Goal: Ask a question

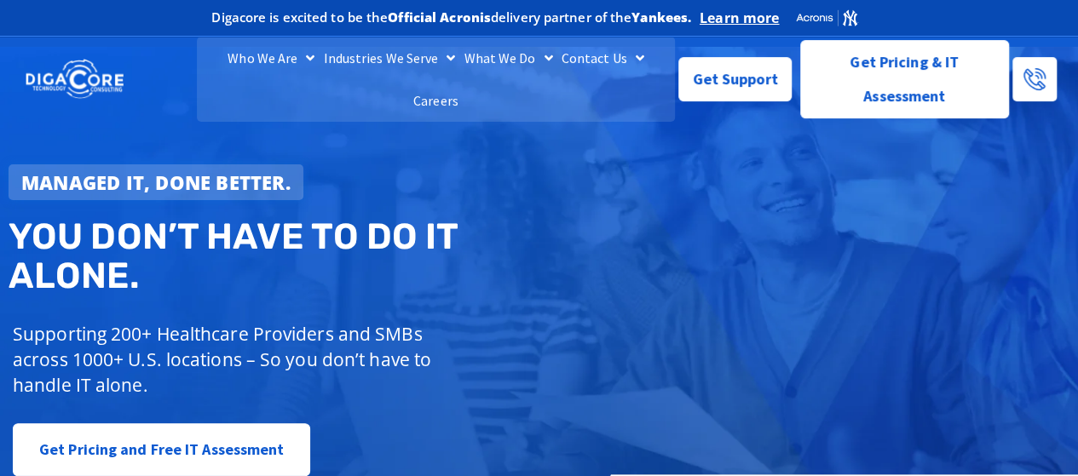
click at [566, 79] on link "Contact Us" at bounding box center [602, 58] width 91 height 43
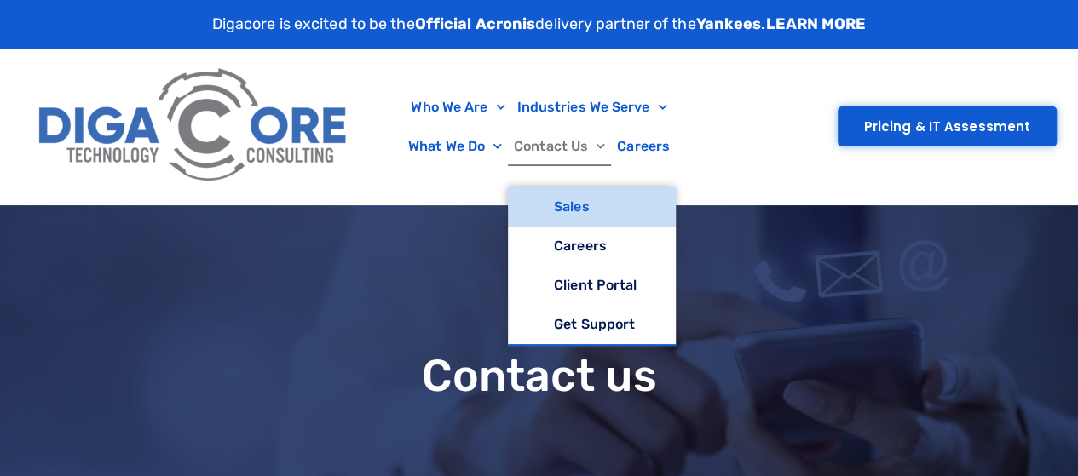
click at [560, 141] on link "Contact Us" at bounding box center [559, 146] width 103 height 39
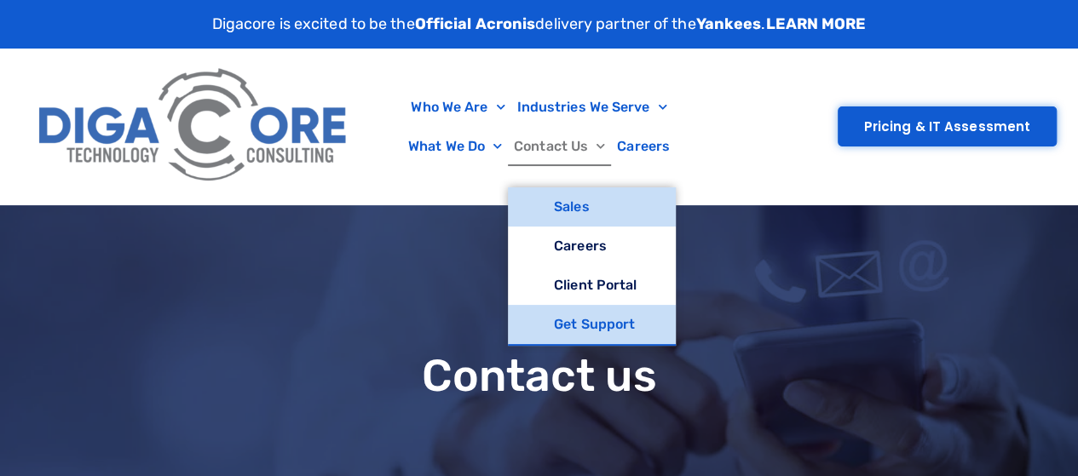
click at [575, 313] on link "Get Support" at bounding box center [592, 324] width 168 height 39
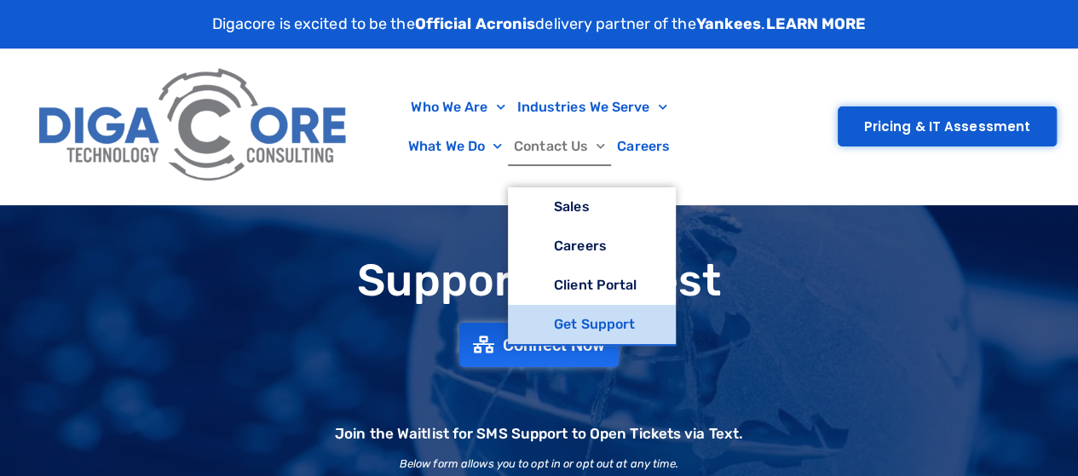
click at [593, 330] on link "Get Support" at bounding box center [592, 324] width 168 height 39
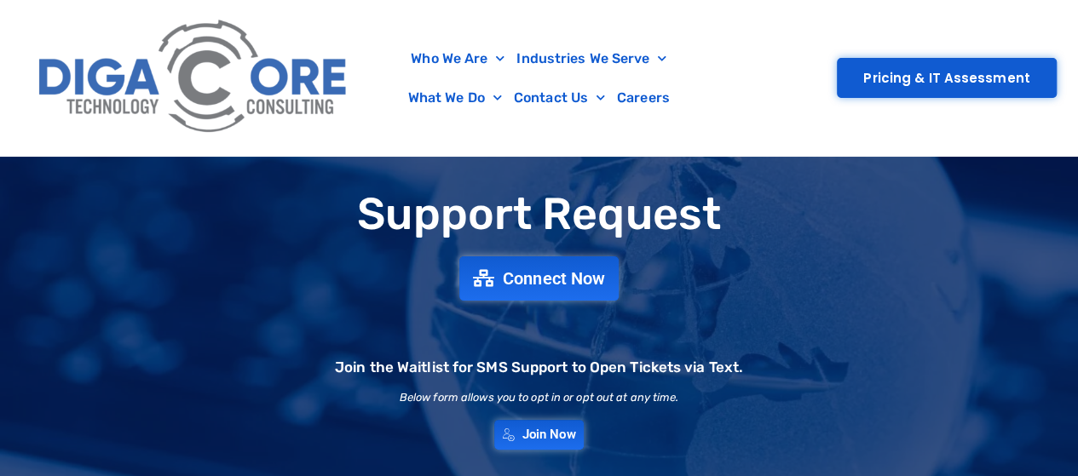
scroll to position [60, 0]
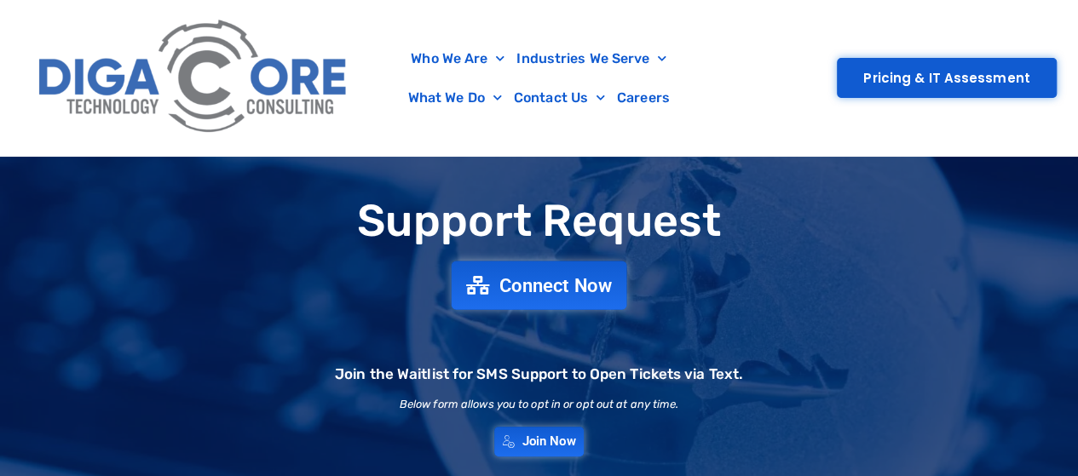
click at [559, 286] on span "Connect Now" at bounding box center [555, 285] width 113 height 19
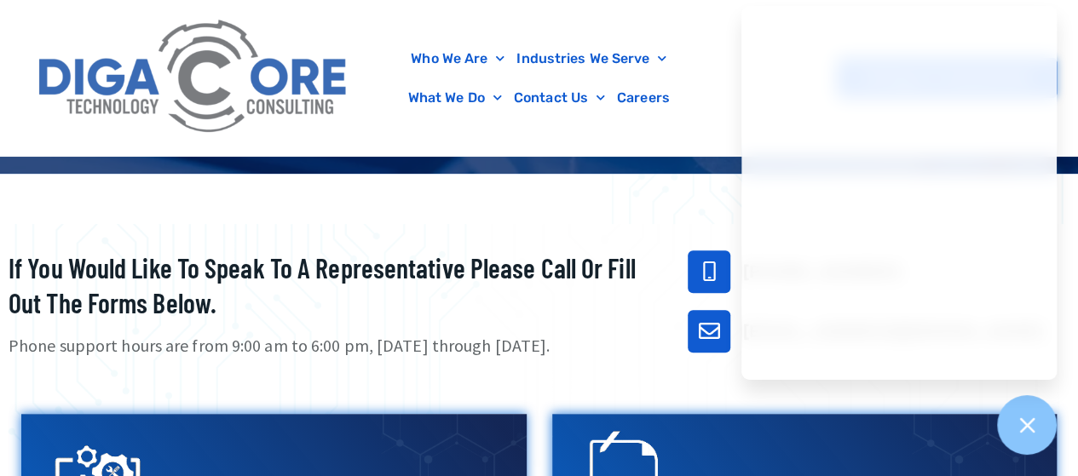
scroll to position [397, 0]
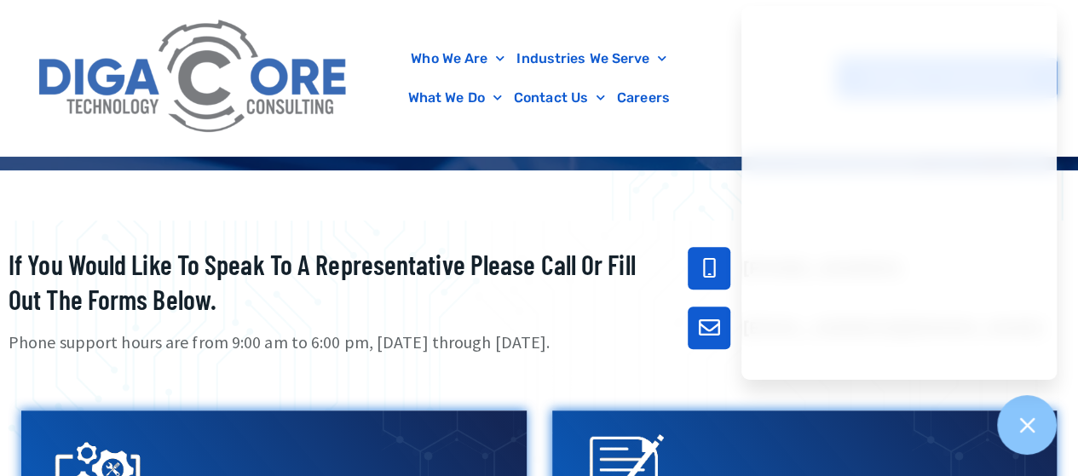
click at [713, 262] on icon "732-646-5725" at bounding box center [709, 267] width 21 height 21
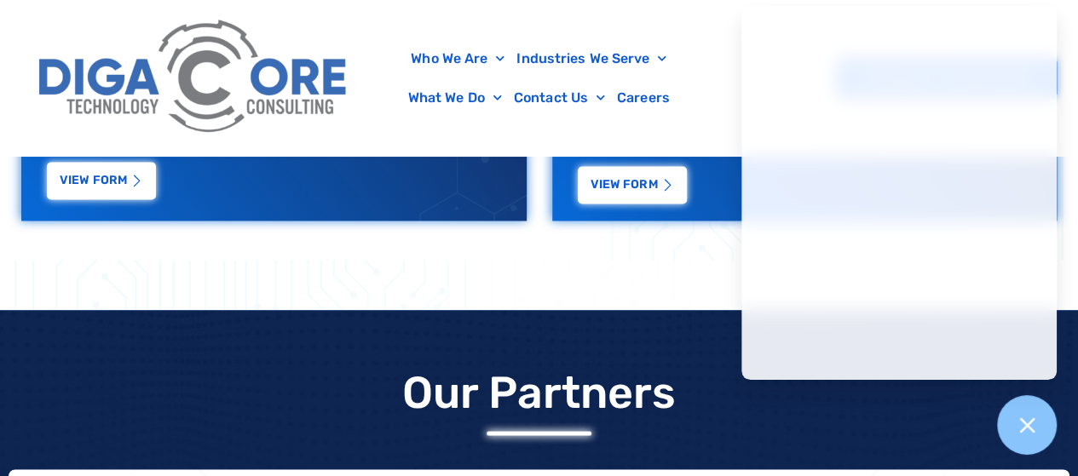
scroll to position [1820, 0]
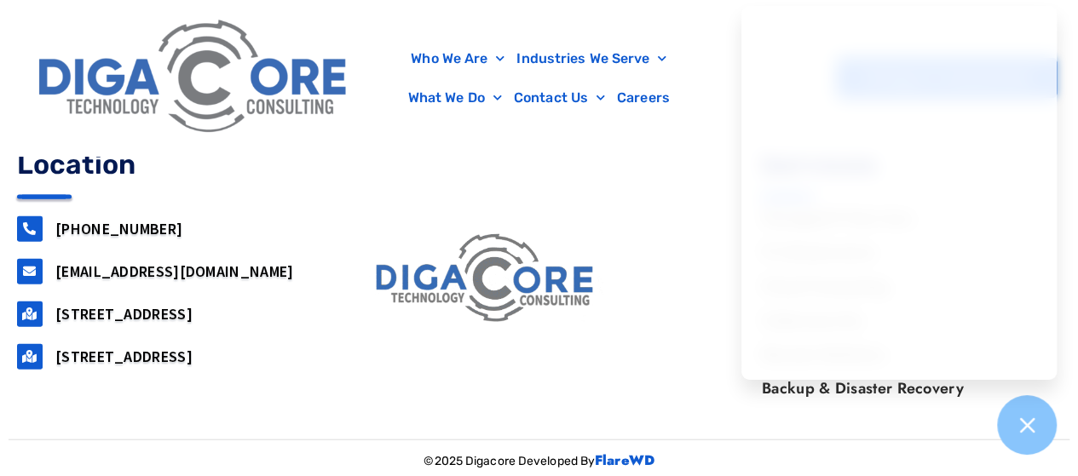
drag, startPoint x: 303, startPoint y: 364, endPoint x: 216, endPoint y: 372, distance: 87.3
click at [215, 366] on h3 "[STREET_ADDRESS]" at bounding box center [186, 357] width 263 height 20
copy link "Roanoke, VA"
